Goal: Task Accomplishment & Management: Manage account settings

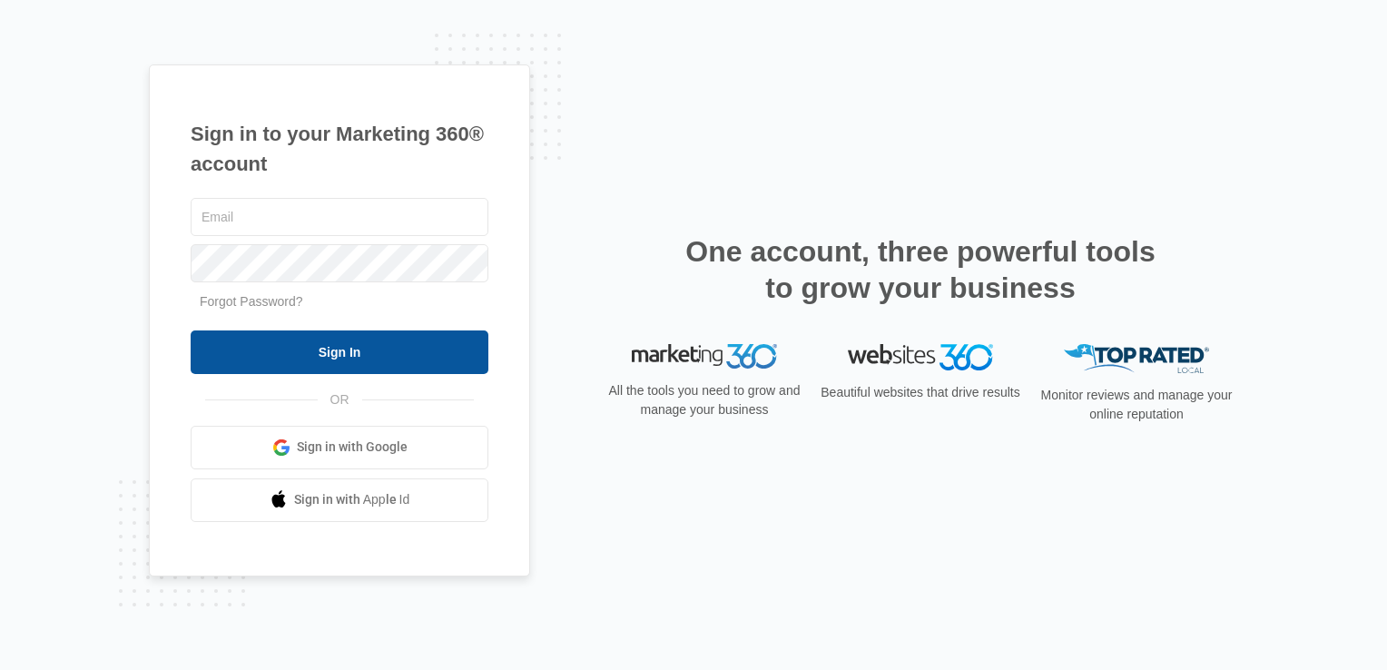
type input "marino@nulookcabinetrefinishing.com"
click at [363, 352] on input "Sign In" at bounding box center [340, 352] width 298 height 44
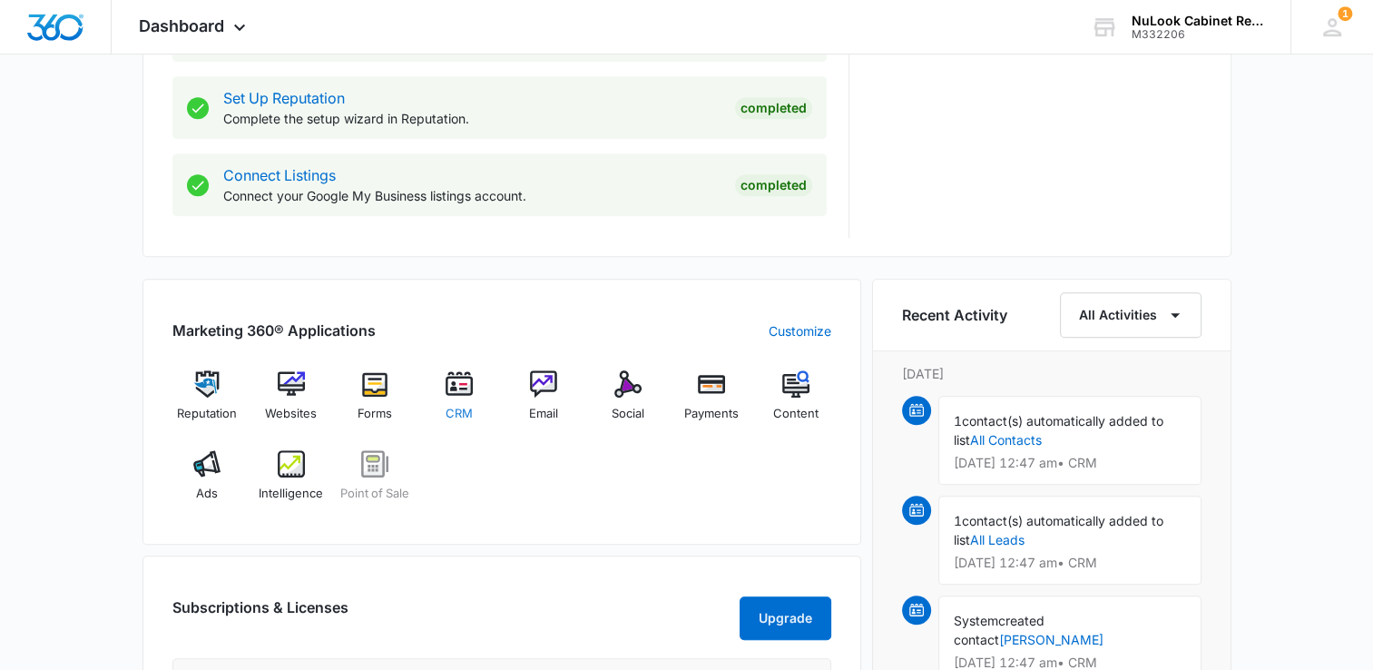
scroll to position [908, 0]
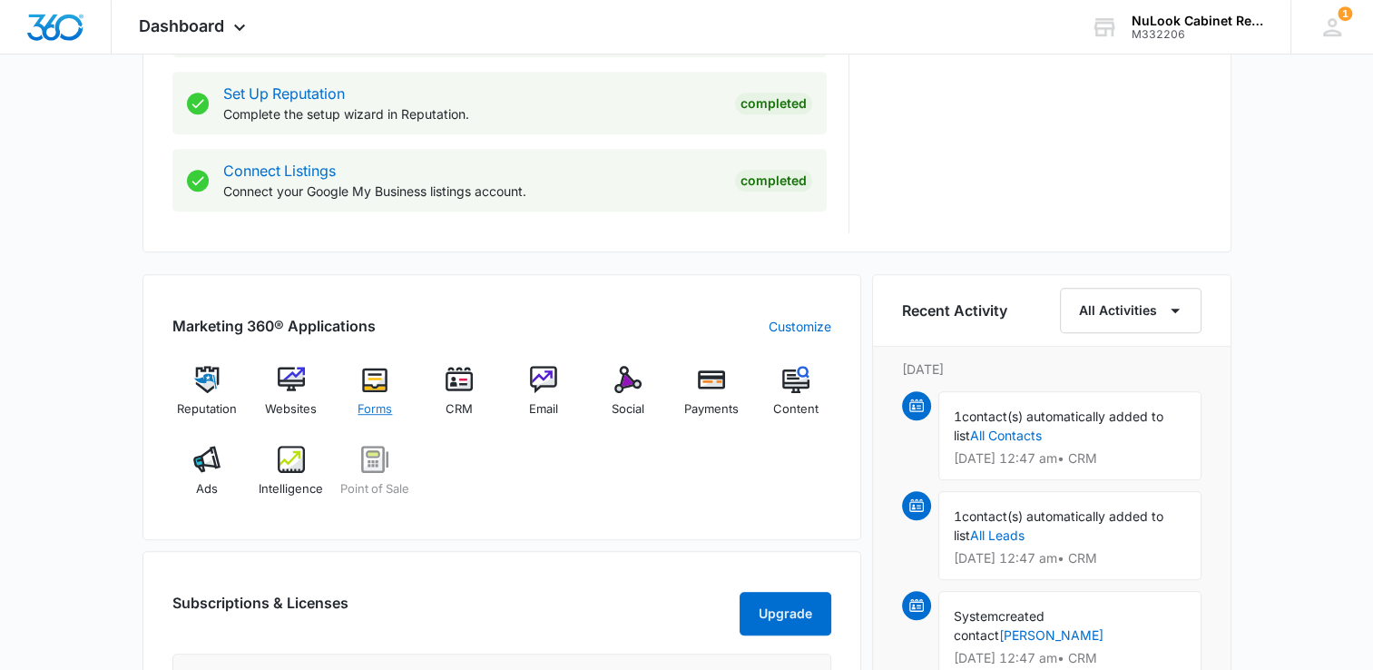
click at [370, 391] on img at bounding box center [374, 379] width 27 height 27
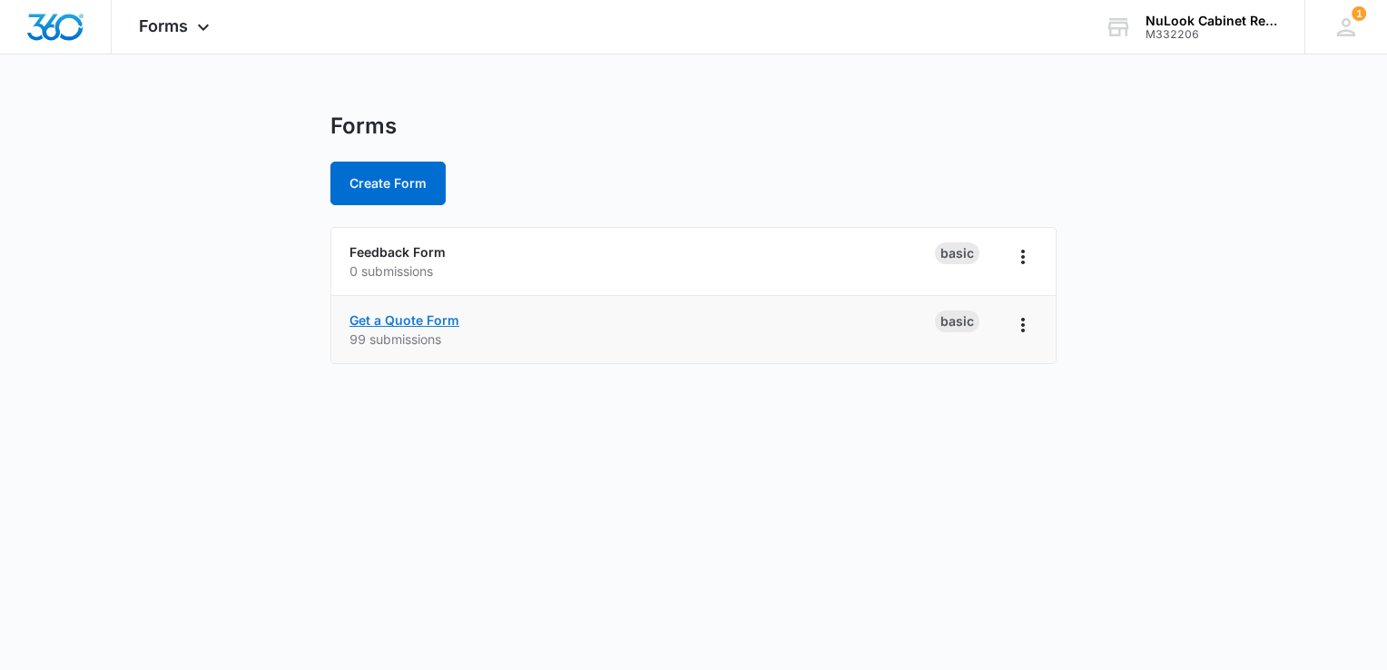
click at [408, 323] on link "Get a Quote Form" at bounding box center [404, 319] width 110 height 15
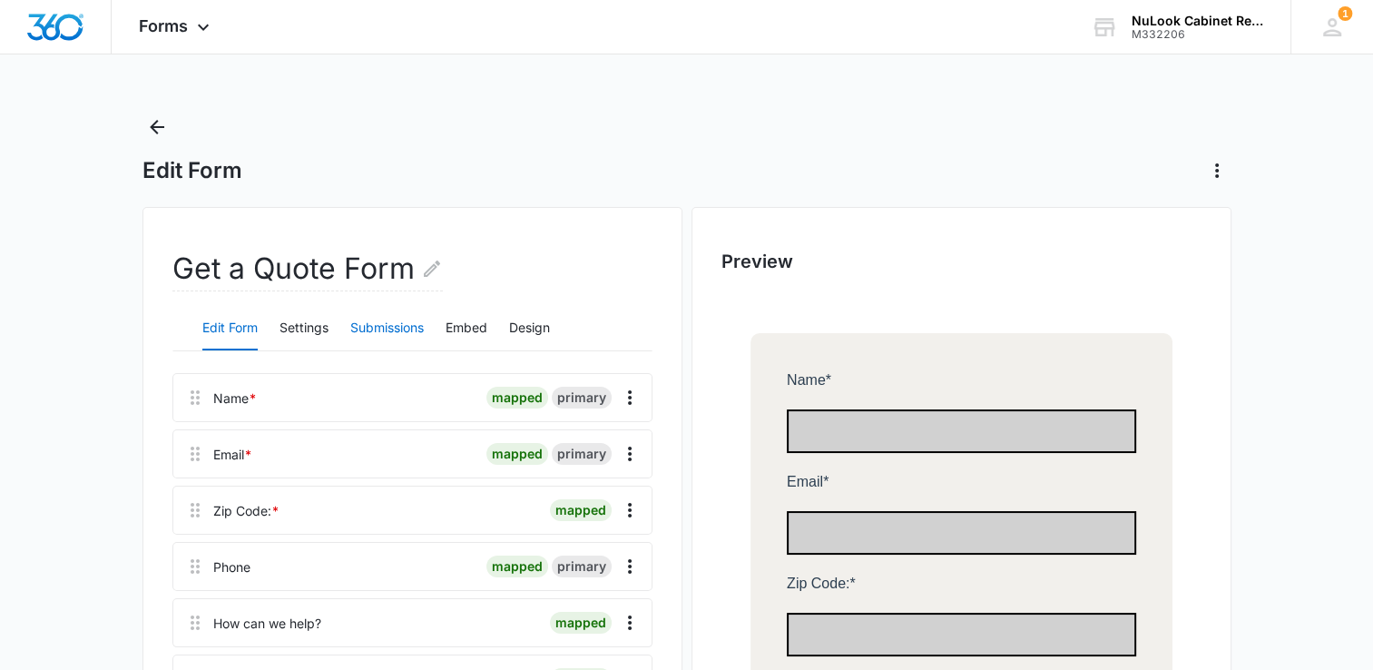
click at [404, 331] on button "Submissions" at bounding box center [387, 329] width 74 height 44
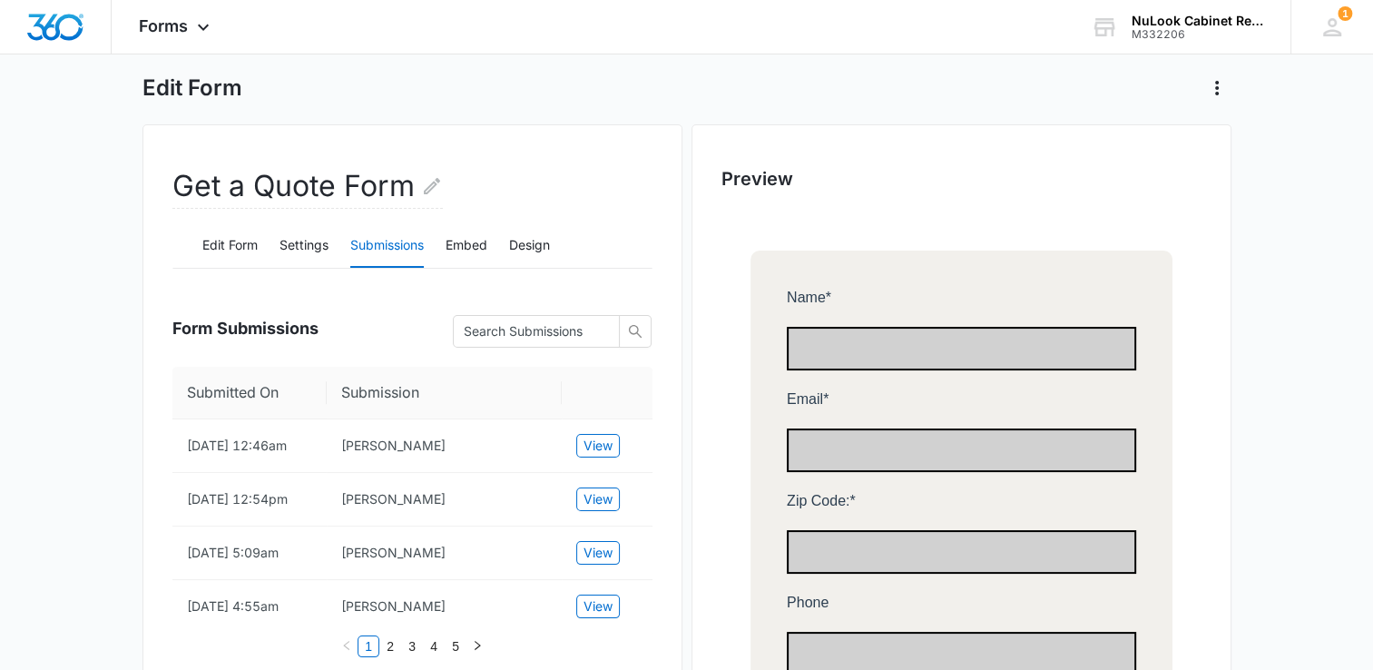
scroll to position [182, 0]
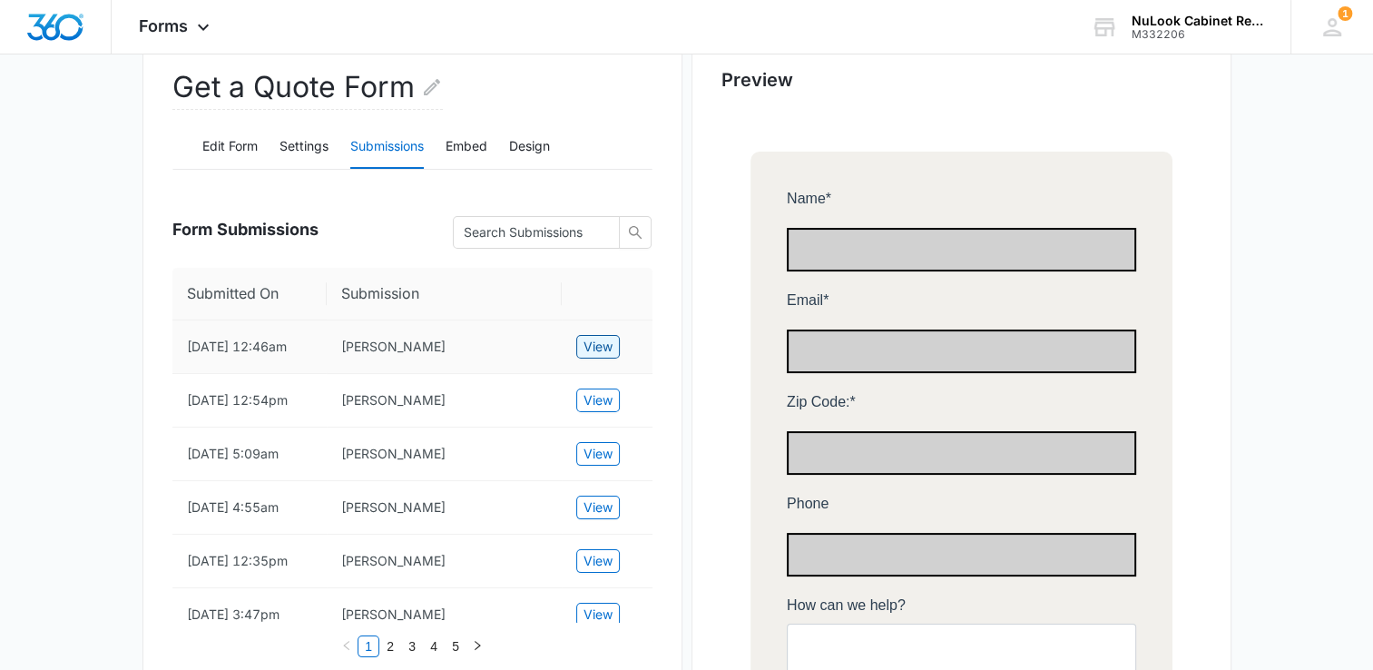
click at [592, 344] on span "View" at bounding box center [598, 347] width 29 height 20
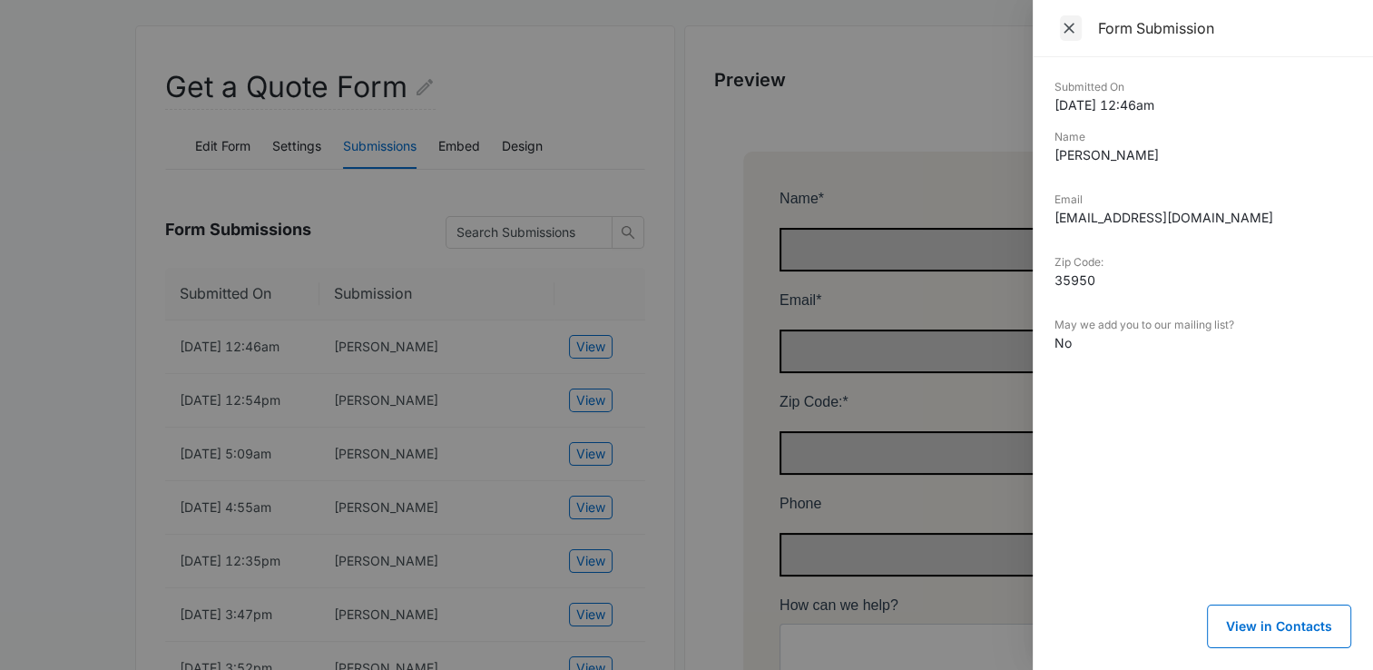
click at [1067, 24] on icon "Close" at bounding box center [1069, 28] width 18 height 18
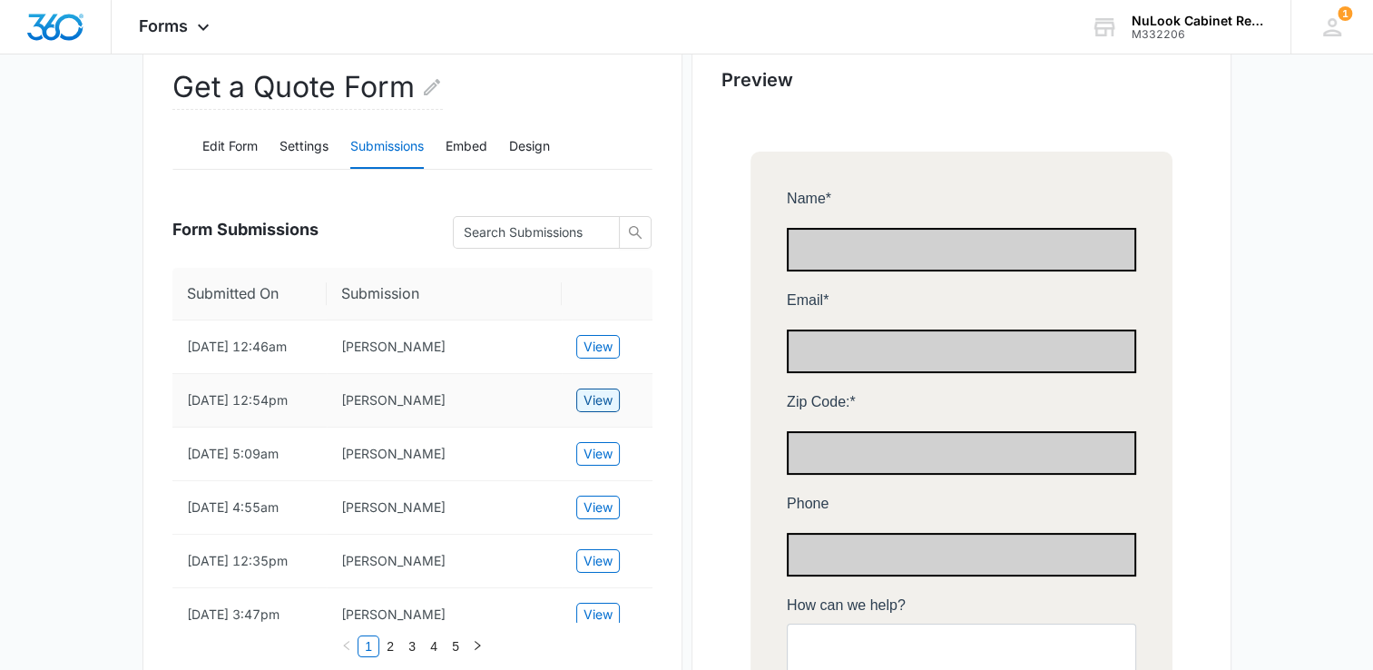
click at [605, 406] on span "View" at bounding box center [598, 400] width 29 height 20
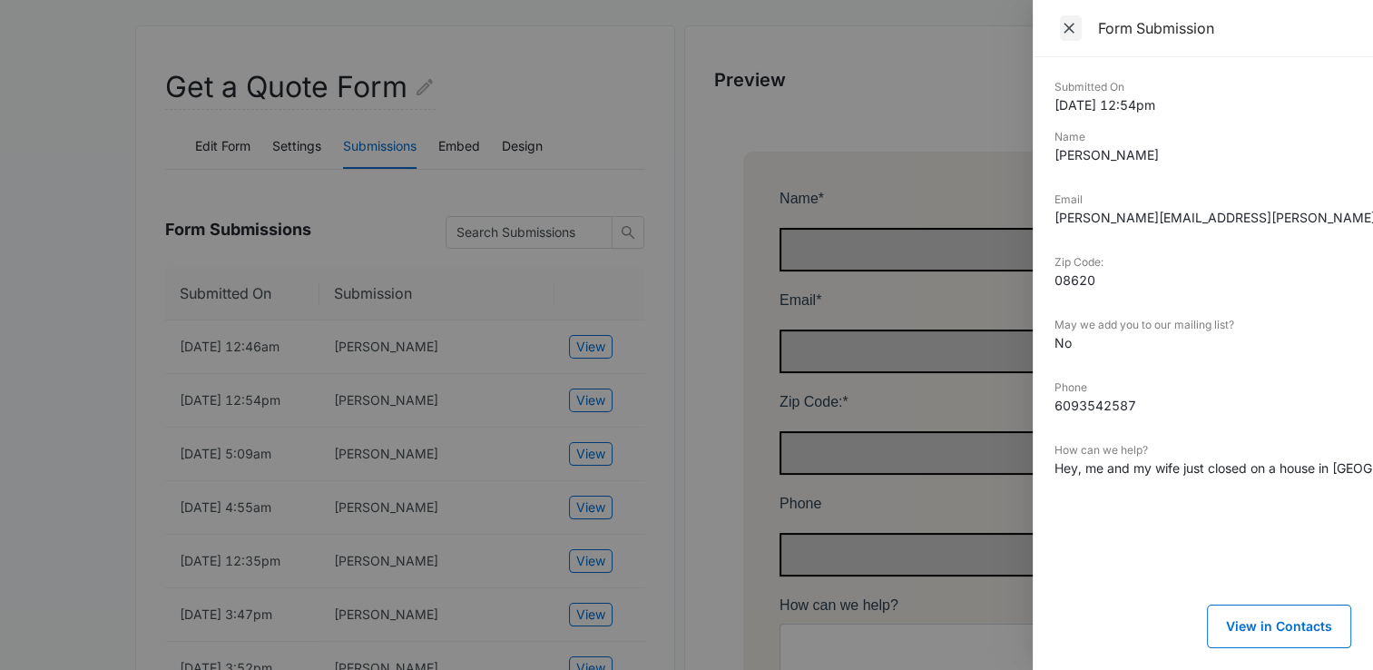
click at [1067, 28] on icon "Close" at bounding box center [1069, 28] width 18 height 18
